Goal: Task Accomplishment & Management: Complete application form

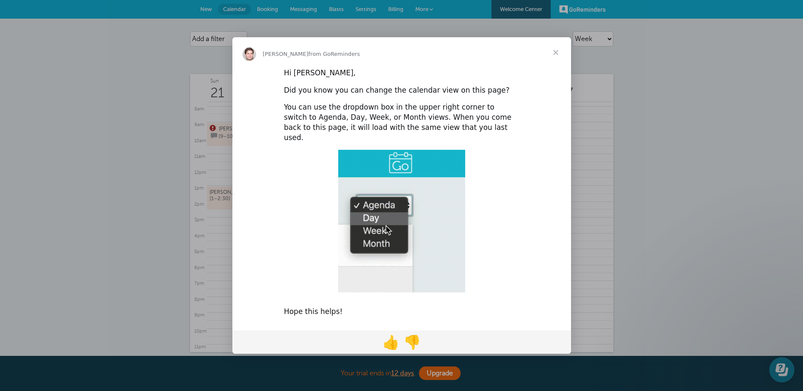
click at [550, 59] on span "Close" at bounding box center [555, 52] width 30 height 30
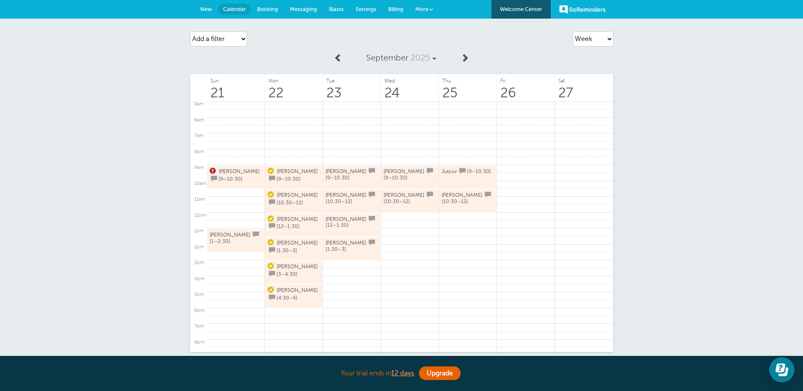
scroll to position [131, 0]
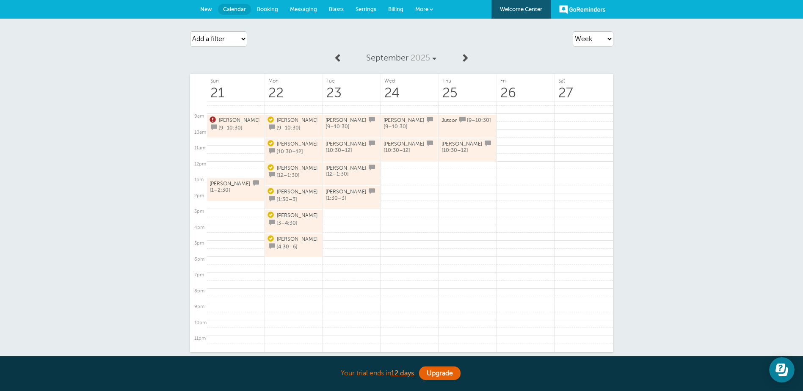
click at [302, 10] on span "Messaging" at bounding box center [303, 9] width 27 height 6
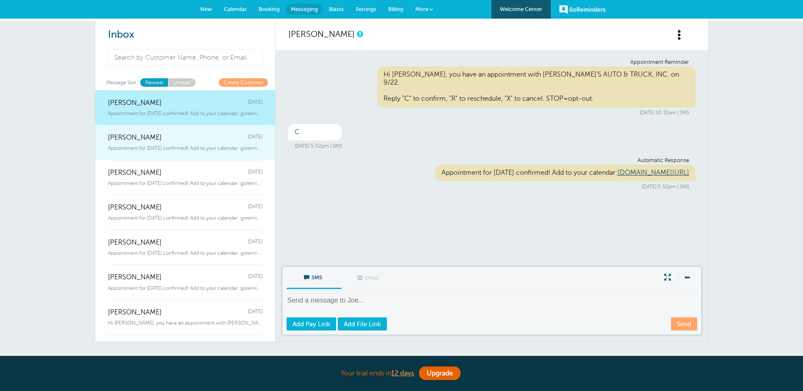
click at [193, 134] on div "Steve Shatkin Sunday" at bounding box center [185, 133] width 154 height 17
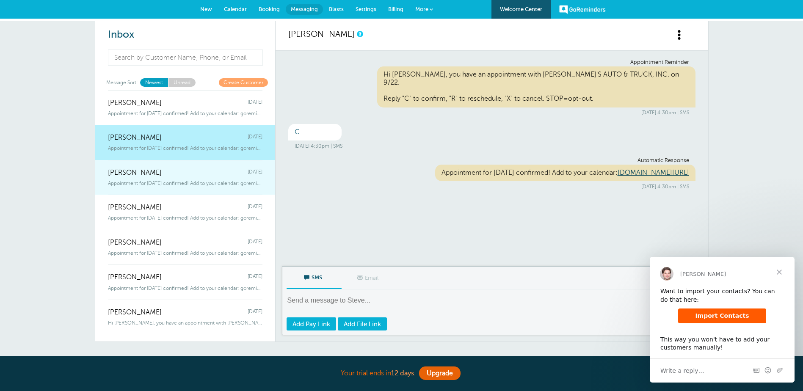
click at [191, 172] on div "Moshe Grossbaum Sunday" at bounding box center [185, 168] width 154 height 17
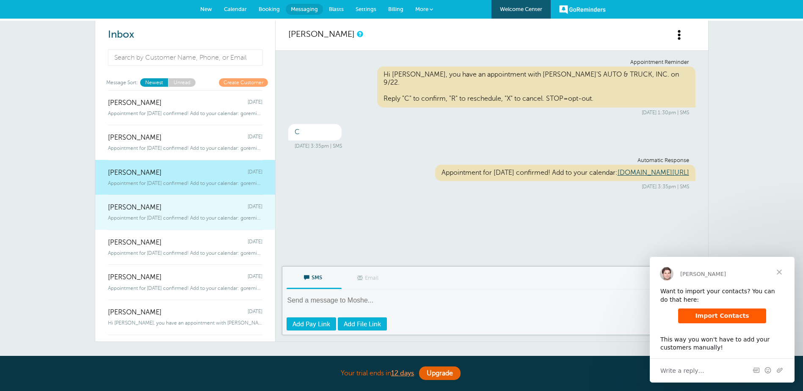
click at [186, 211] on div "Galano Sunday" at bounding box center [185, 203] width 154 height 17
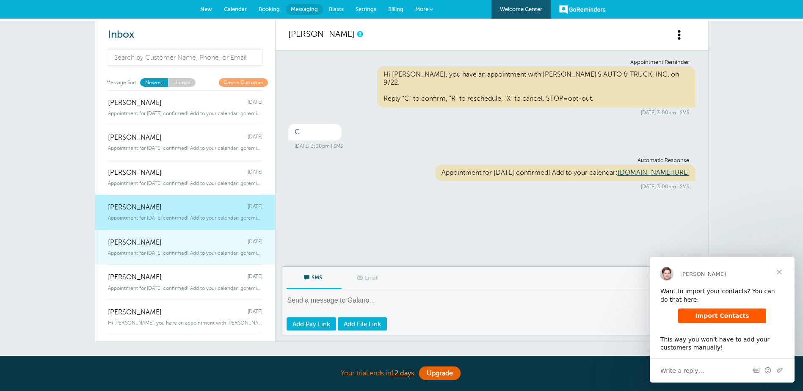
click at [177, 242] on div "Max Walters Sunday" at bounding box center [185, 238] width 154 height 17
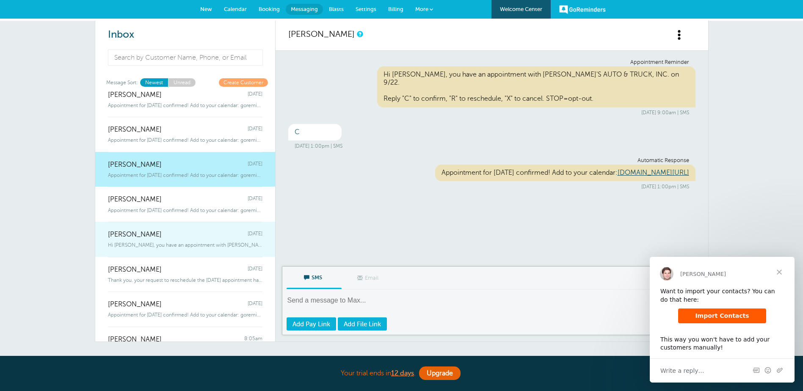
scroll to position [85, 0]
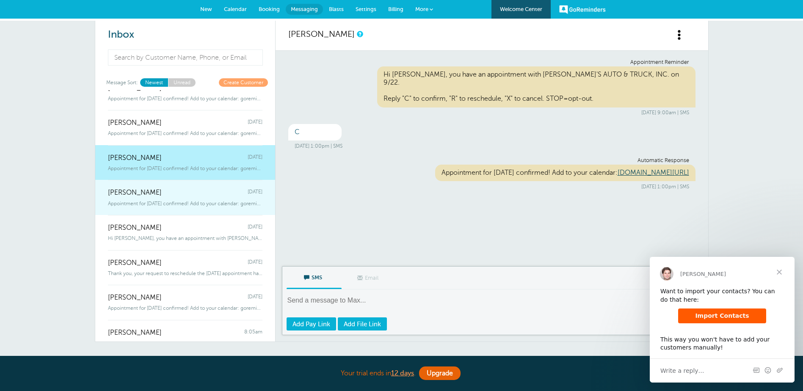
click at [188, 200] on div "Appointment for Monday, Sep. 22 confirmed! Add to your calendar: goreminder" at bounding box center [185, 201] width 154 height 9
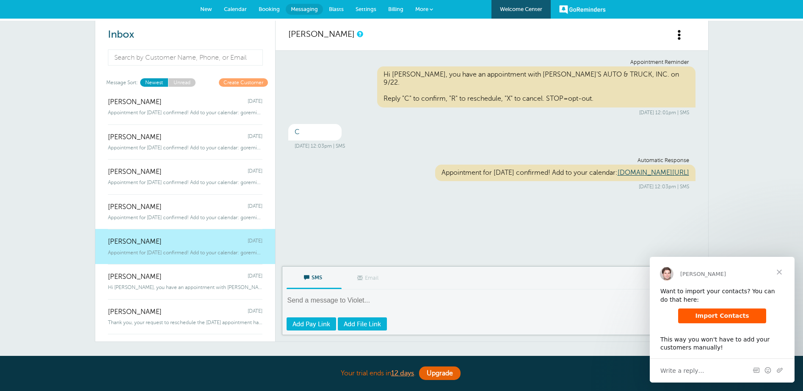
scroll to position [0, 0]
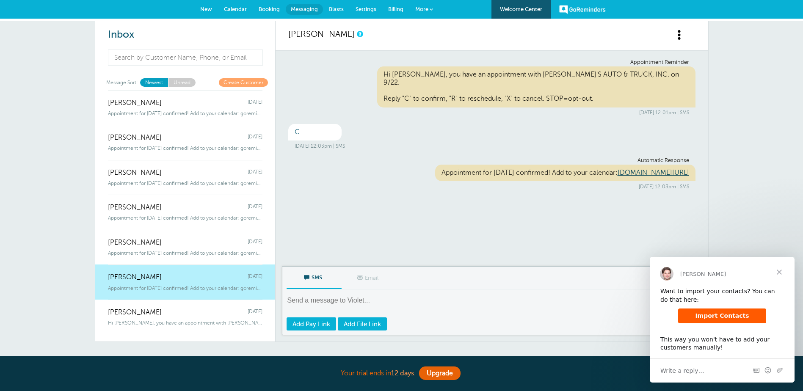
click at [243, 8] on span "Calendar" at bounding box center [235, 9] width 23 height 6
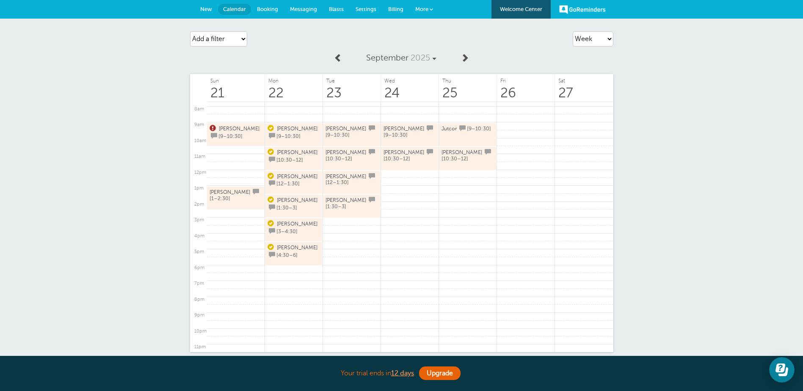
click at [300, 8] on span "Messaging" at bounding box center [303, 9] width 27 height 6
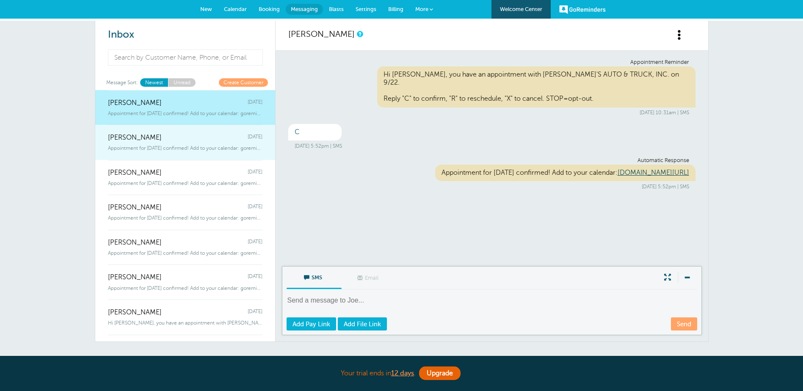
click at [158, 135] on div "[PERSON_NAME] [DATE]" at bounding box center [185, 133] width 154 height 17
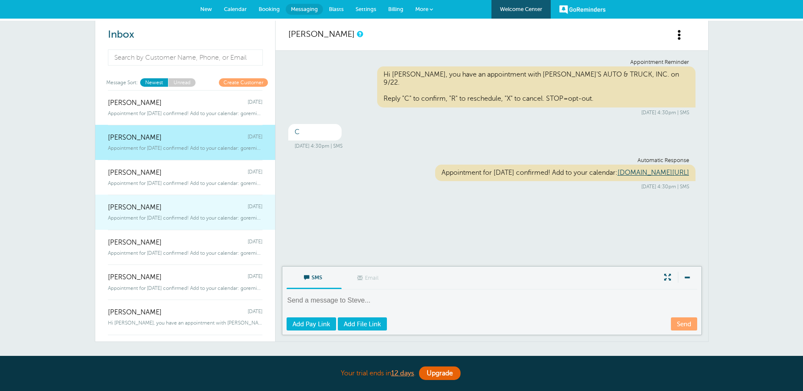
click at [158, 218] on span "Appointment for Monday, Sep. 22 confirmed! Add to your calendar: goreminder" at bounding box center [185, 218] width 154 height 6
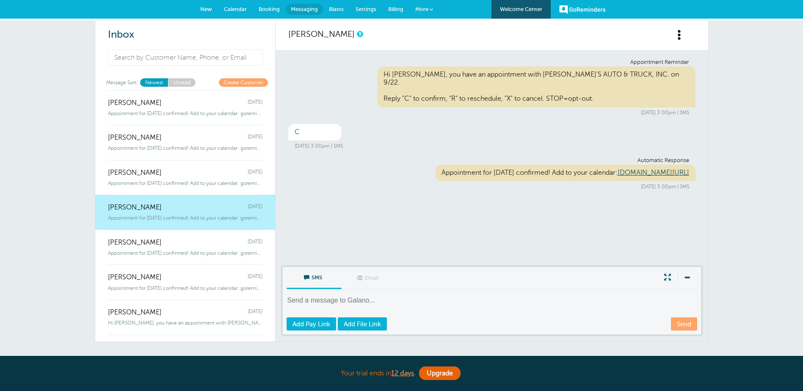
click at [243, 10] on span "Calendar" at bounding box center [235, 9] width 23 height 6
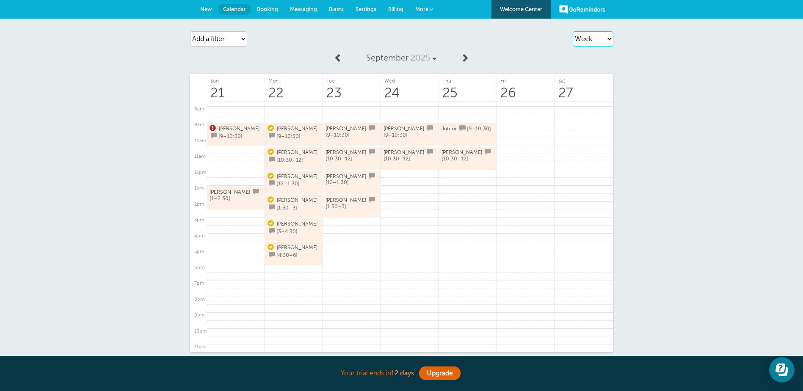
click at [609, 44] on select "Agenda Day Week Month (full view) Month (condensed)" at bounding box center [592, 38] width 41 height 15
click at [572, 31] on select "Agenda Day Week Month (full view) Month (condensed)" at bounding box center [592, 38] width 41 height 15
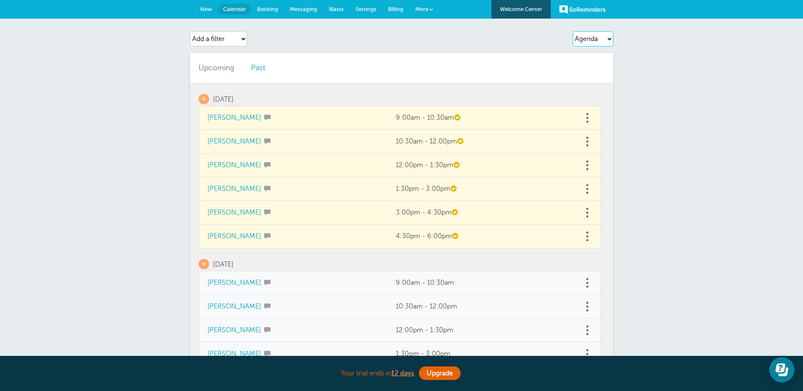
click at [594, 32] on select "Agenda Day Week Month (full view) Month (condensed)" at bounding box center [592, 38] width 41 height 15
select select "week"
click at [572, 31] on select "Agenda Day Week Month (full view) Month (condensed)" at bounding box center [592, 38] width 41 height 15
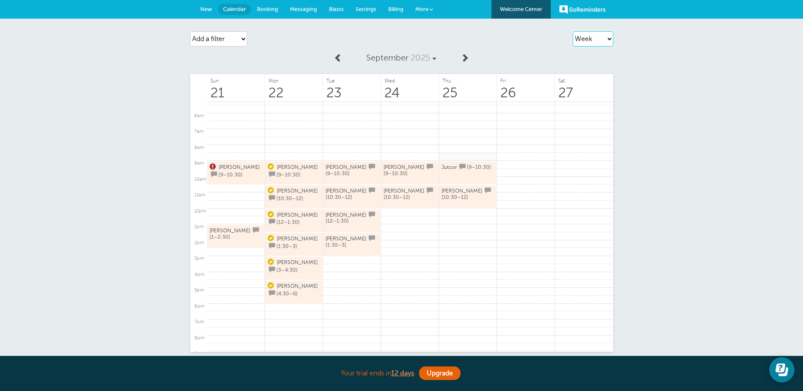
scroll to position [85, 0]
click at [460, 214] on link at bounding box center [468, 212] width 58 height 8
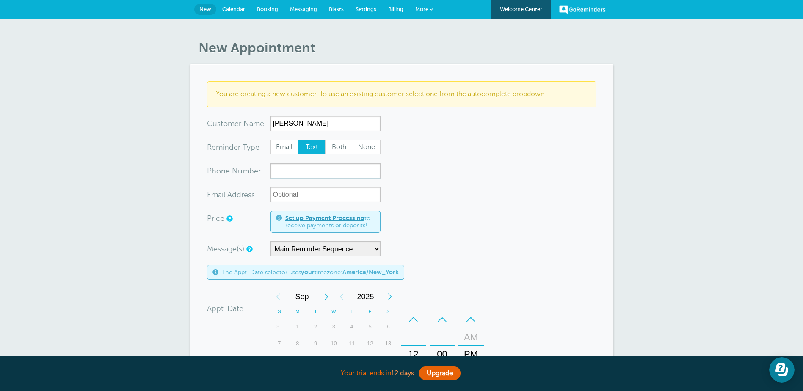
type input "[PERSON_NAME]"
paste input "[PHONE_NUMBER]"
type input "2016742104"
click at [472, 251] on div "Message(s) Main Reminder Sequence Custom Message Start with First Reminder Seco…" at bounding box center [344, 248] width 275 height 15
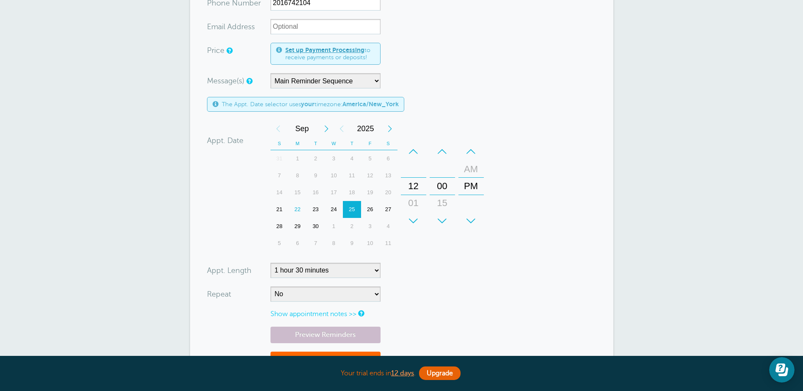
scroll to position [296, 0]
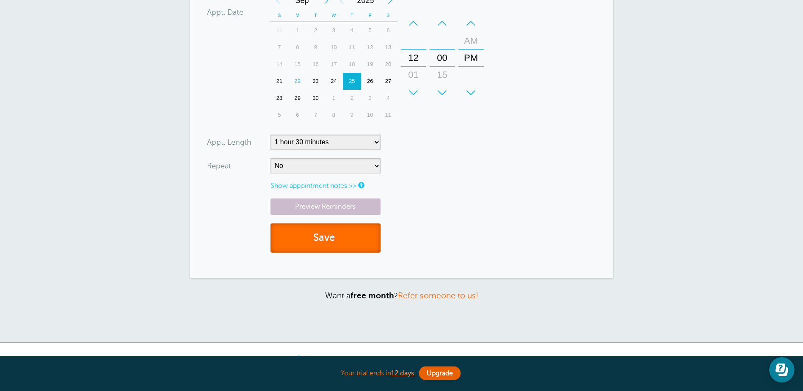
click at [328, 236] on button "Save" at bounding box center [325, 237] width 110 height 29
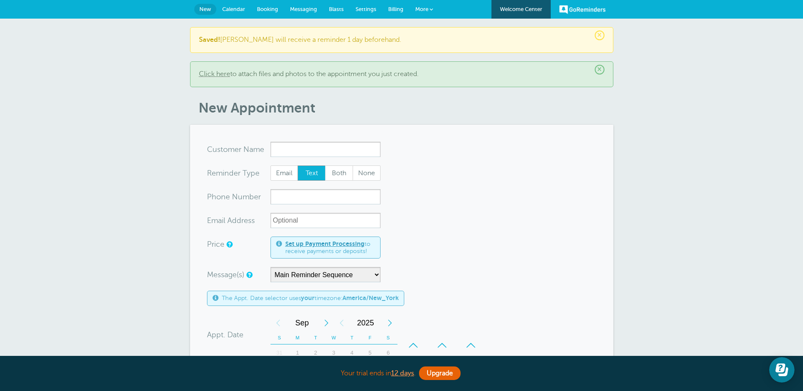
click at [238, 8] on span "Calendar" at bounding box center [233, 9] width 23 height 6
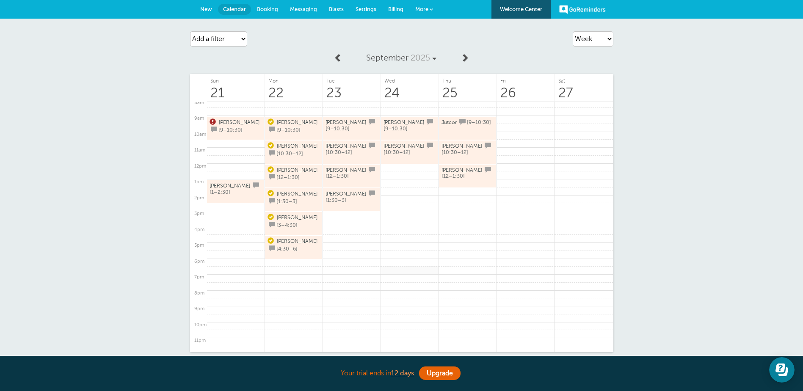
scroll to position [131, 0]
drag, startPoint x: 219, startPoint y: 121, endPoint x: 224, endPoint y: 121, distance: 4.7
click at [219, 121] on span "Zack Walz" at bounding box center [239, 120] width 41 height 6
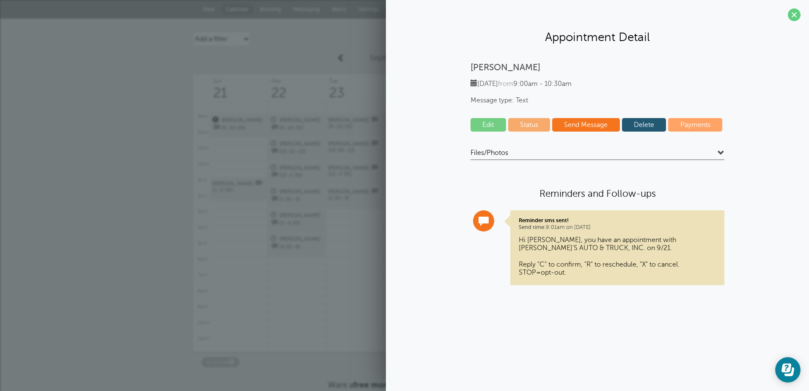
click at [539, 128] on link "Status" at bounding box center [529, 125] width 42 height 14
select select "reschedule"
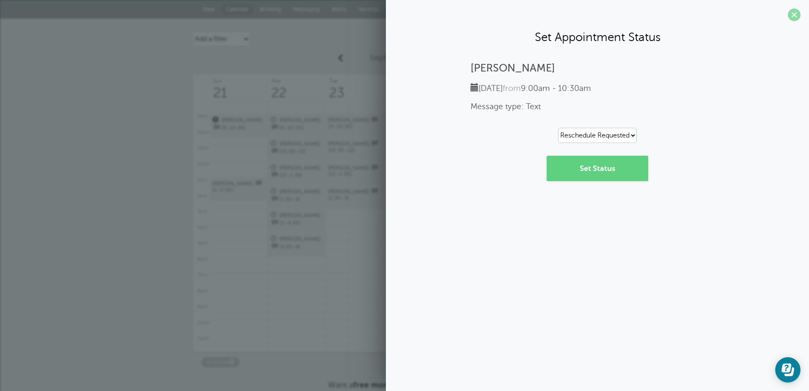
click at [793, 11] on span at bounding box center [794, 14] width 13 height 13
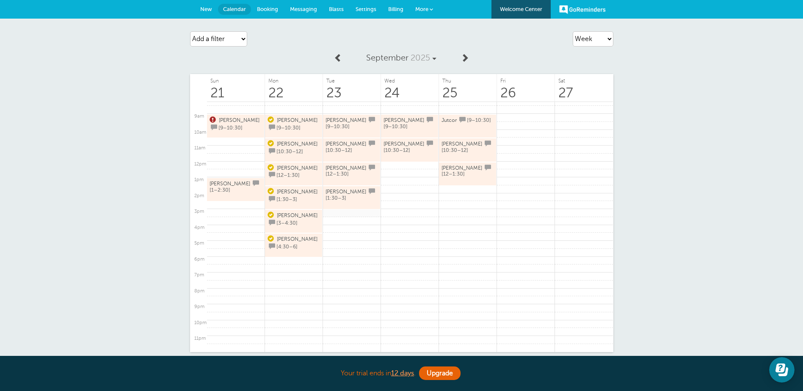
click at [351, 215] on link at bounding box center [352, 213] width 58 height 8
